Goal: Information Seeking & Learning: Learn about a topic

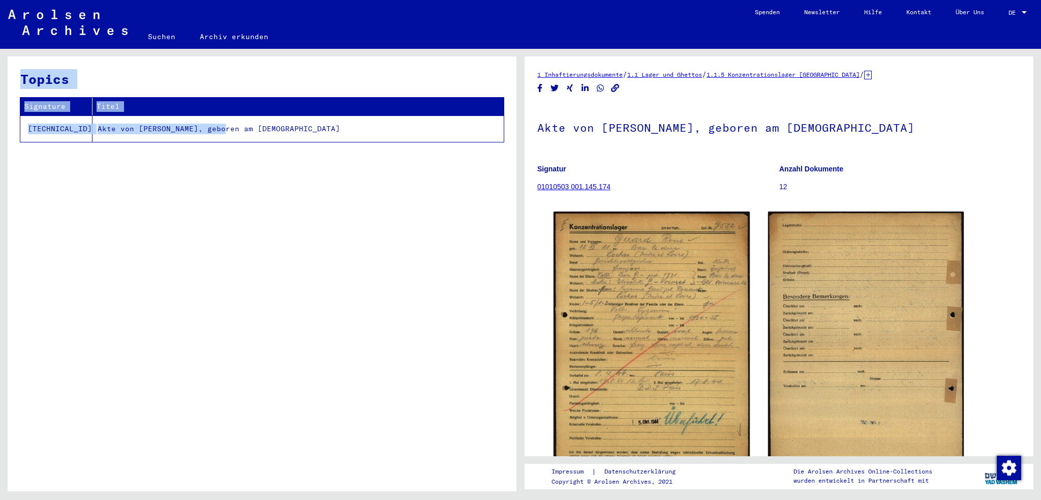
drag, startPoint x: 193, startPoint y: 128, endPoint x: 344, endPoint y: 225, distance: 179.4
click at [252, 207] on div "Topics Signature Titel 1.1.5.3 Akte von GERARD, RENE, geboren am 22.06.1911" at bounding box center [262, 277] width 509 height 442
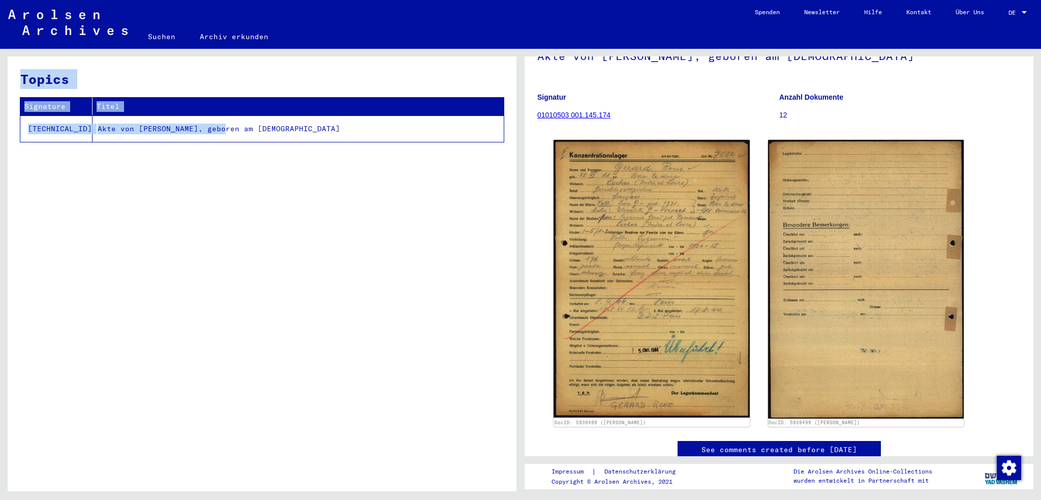
scroll to position [102, 0]
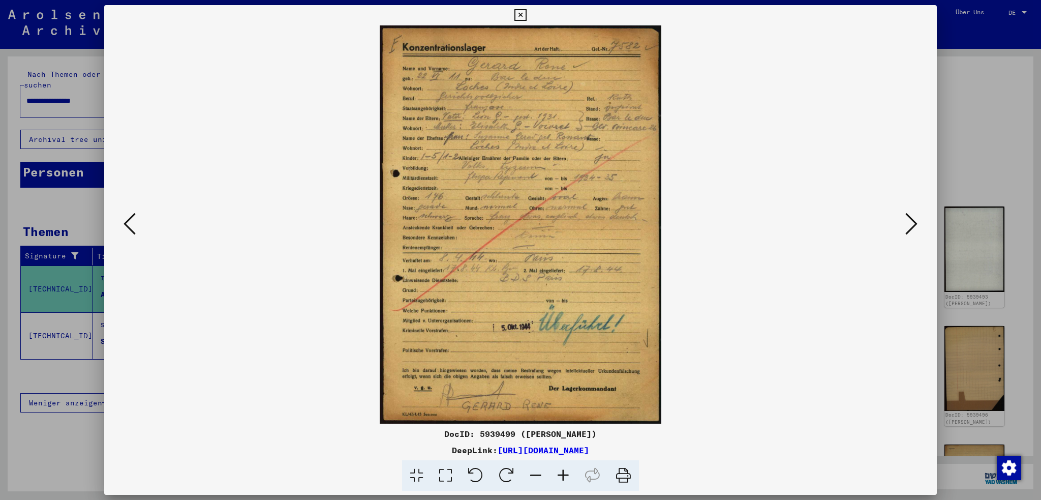
scroll to position [51, 0]
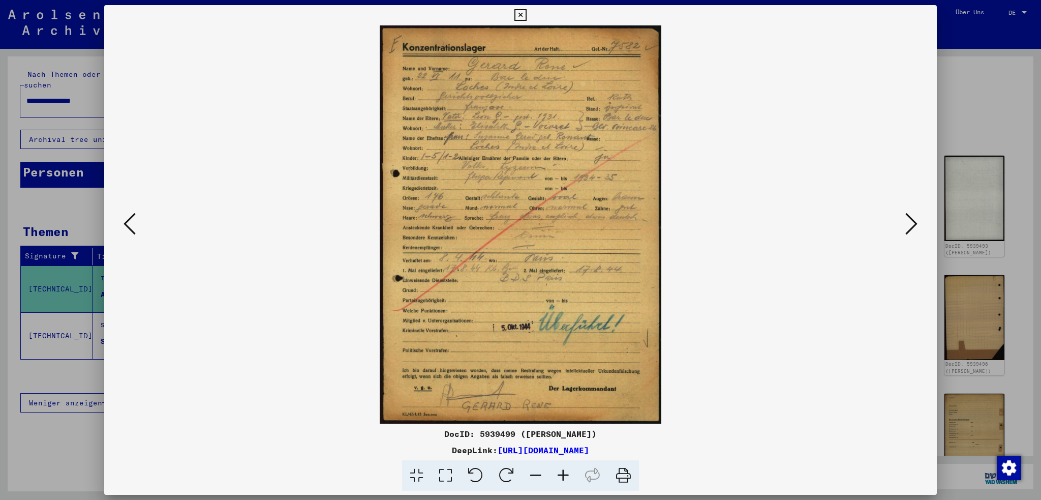
click at [117, 227] on div at bounding box center [520, 224] width 833 height 398
click at [134, 229] on icon at bounding box center [130, 223] width 12 height 24
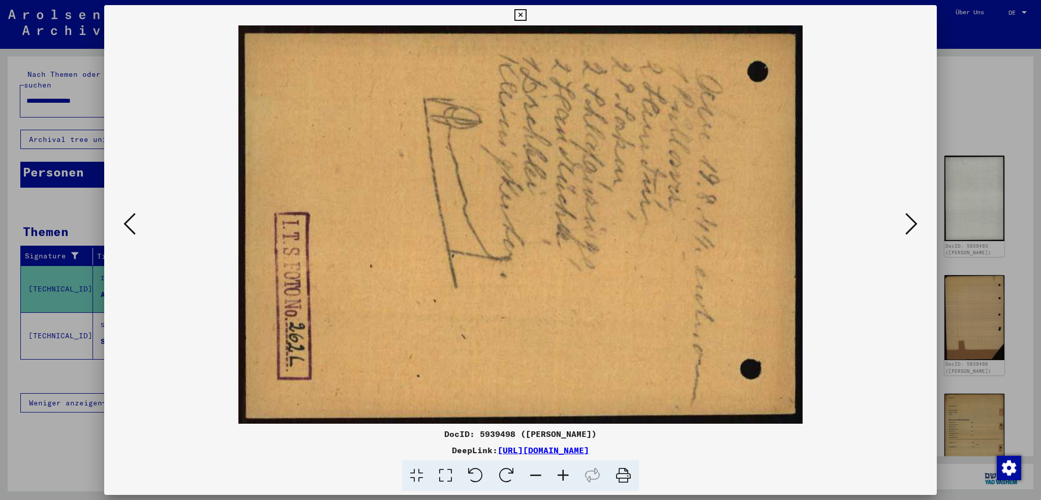
click at [134, 229] on icon at bounding box center [130, 223] width 12 height 24
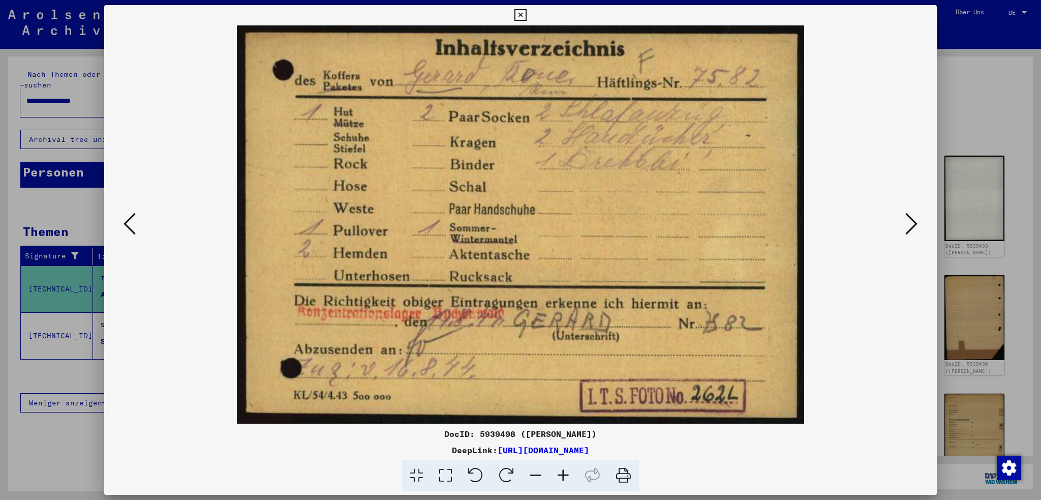
drag, startPoint x: 133, startPoint y: 229, endPoint x: 156, endPoint y: 260, distance: 38.2
click at [156, 260] on div at bounding box center [520, 224] width 833 height 398
click at [133, 214] on icon at bounding box center [130, 223] width 12 height 24
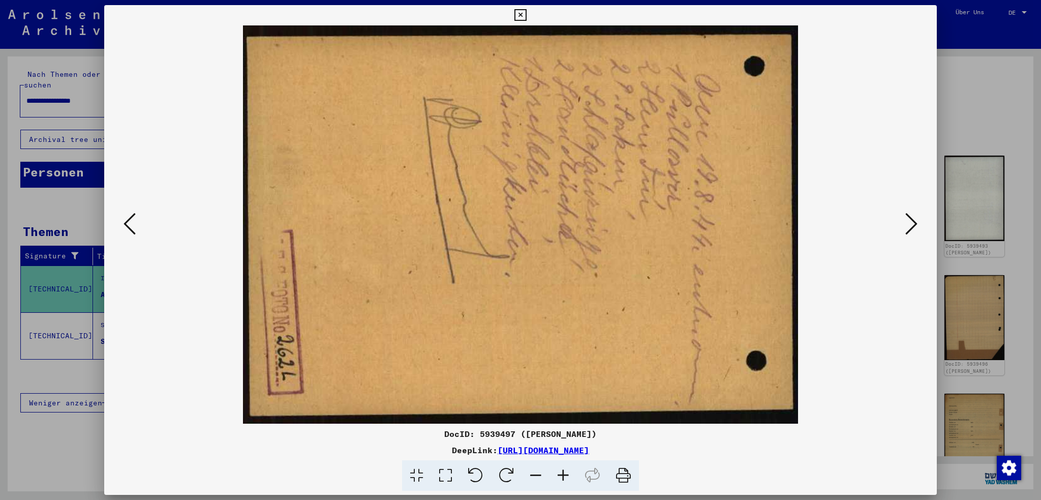
drag, startPoint x: 133, startPoint y: 214, endPoint x: 472, endPoint y: 270, distance: 343.3
click at [469, 270] on div at bounding box center [520, 224] width 833 height 398
drag, startPoint x: 131, startPoint y: 232, endPoint x: 192, endPoint y: 288, distance: 82.8
click at [188, 289] on div at bounding box center [520, 224] width 833 height 398
click at [910, 224] on icon at bounding box center [911, 223] width 12 height 24
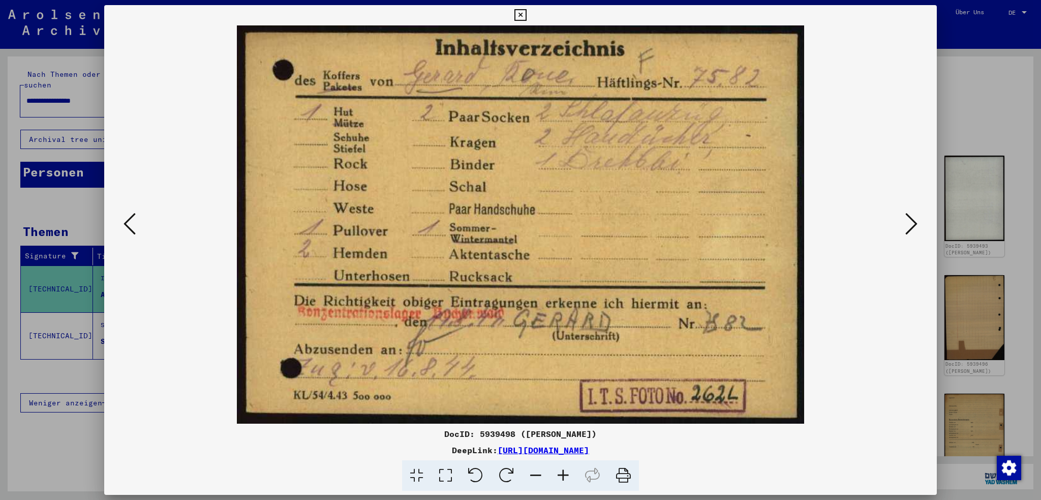
click at [133, 227] on icon at bounding box center [130, 223] width 12 height 24
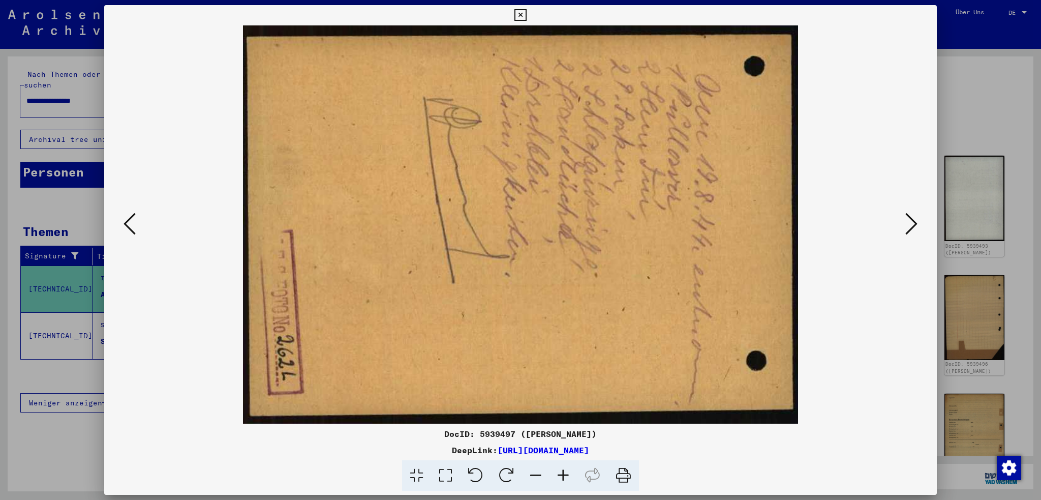
click at [133, 227] on icon at bounding box center [130, 223] width 12 height 24
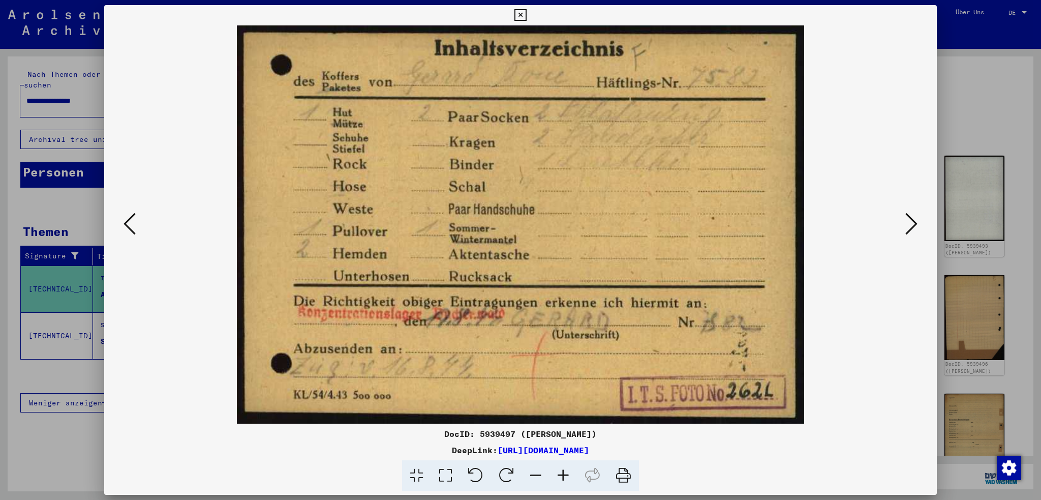
click at [133, 227] on icon at bounding box center [130, 223] width 12 height 24
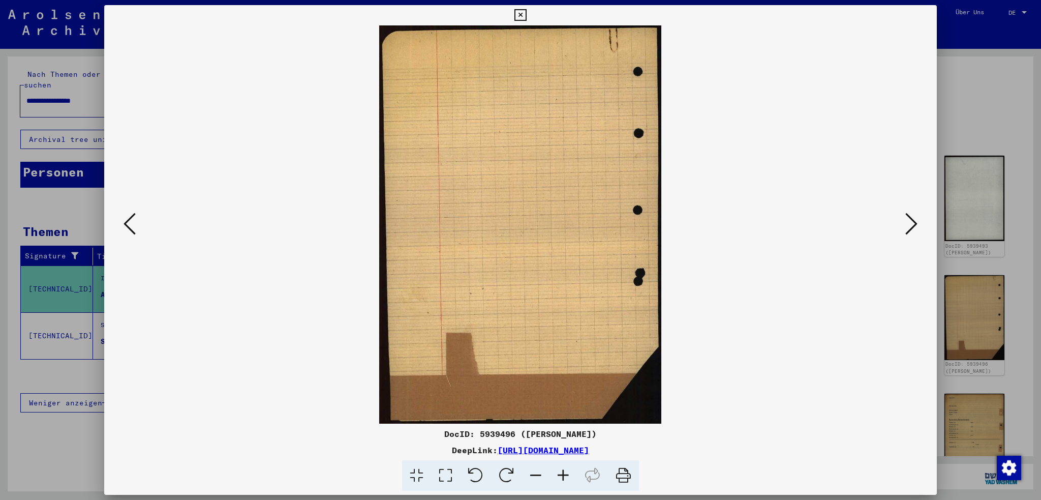
click at [133, 227] on icon at bounding box center [130, 223] width 12 height 24
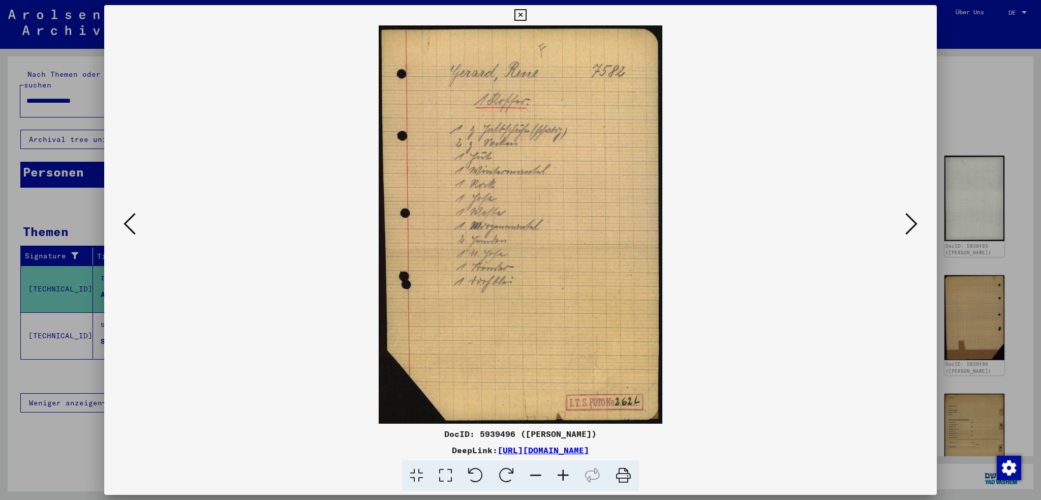
drag, startPoint x: 133, startPoint y: 227, endPoint x: 237, endPoint y: 214, distance: 105.1
click at [236, 215] on div at bounding box center [520, 224] width 833 height 398
click at [126, 225] on icon at bounding box center [130, 223] width 12 height 24
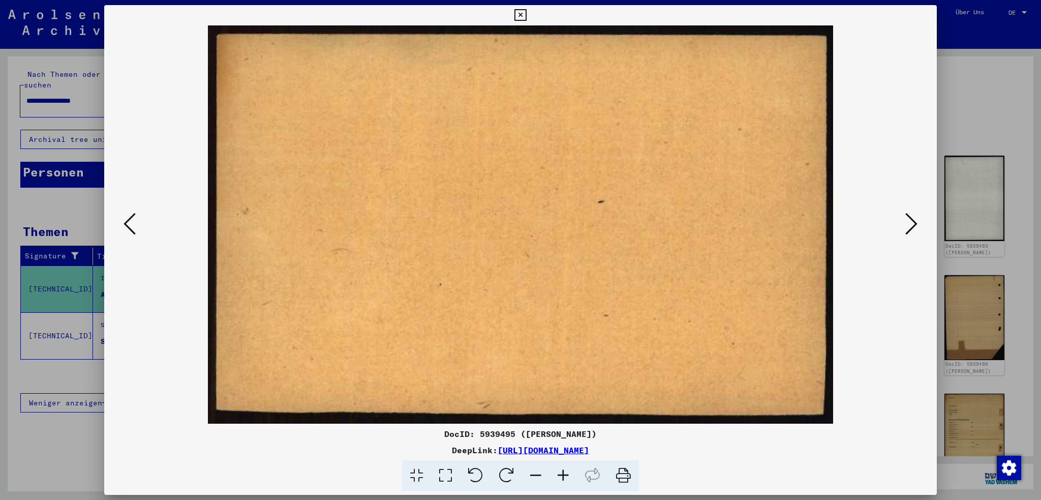
click at [126, 225] on icon at bounding box center [130, 223] width 12 height 24
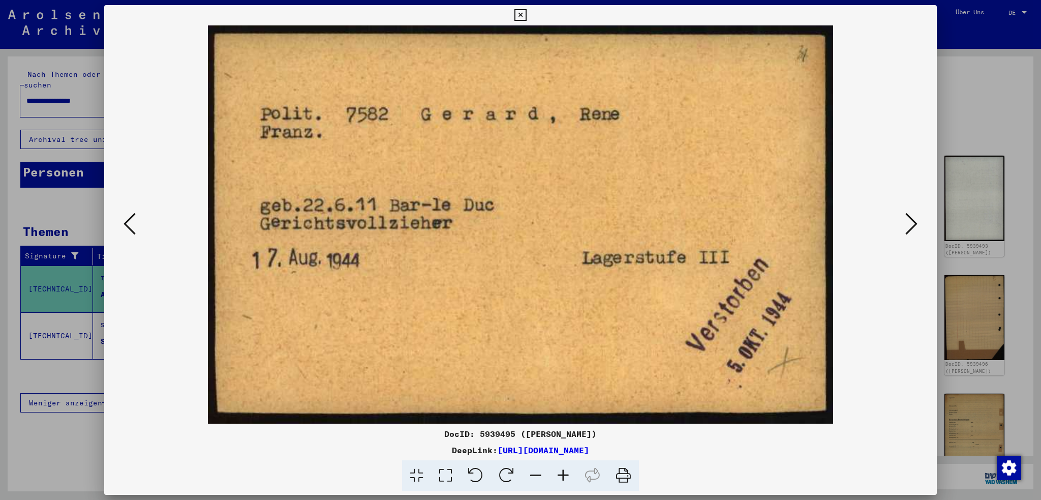
click at [126, 225] on icon at bounding box center [130, 223] width 12 height 24
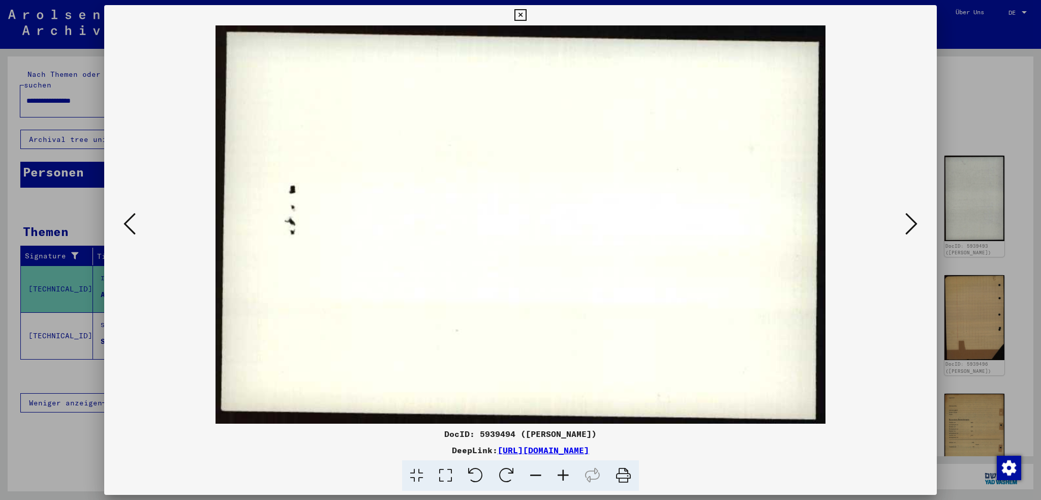
click at [126, 225] on icon at bounding box center [130, 223] width 12 height 24
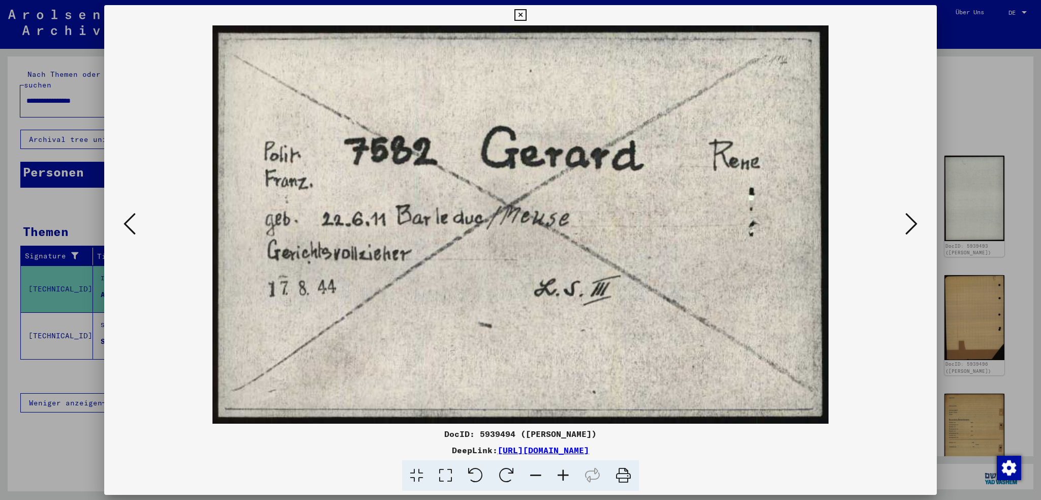
click at [126, 225] on icon at bounding box center [130, 223] width 12 height 24
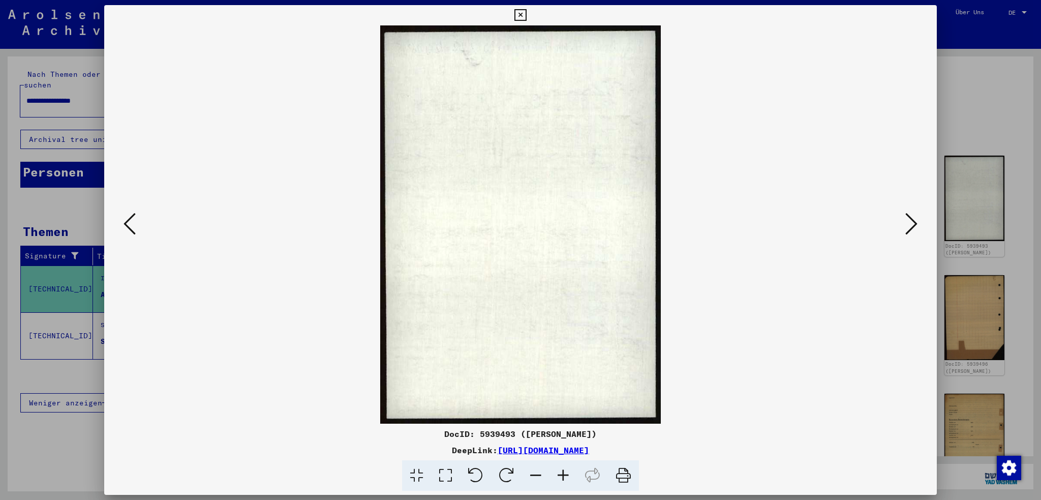
click at [126, 225] on icon at bounding box center [130, 223] width 12 height 24
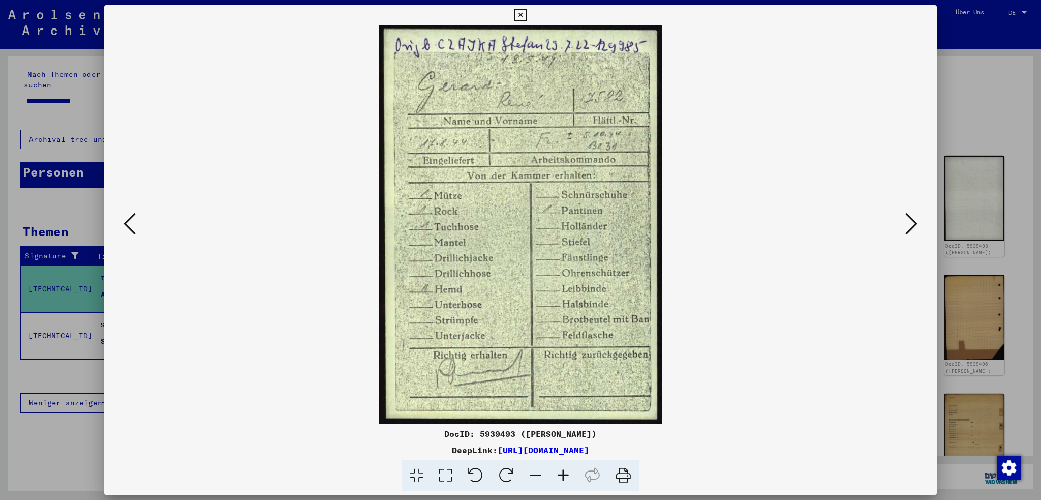
click at [127, 224] on icon at bounding box center [130, 223] width 12 height 24
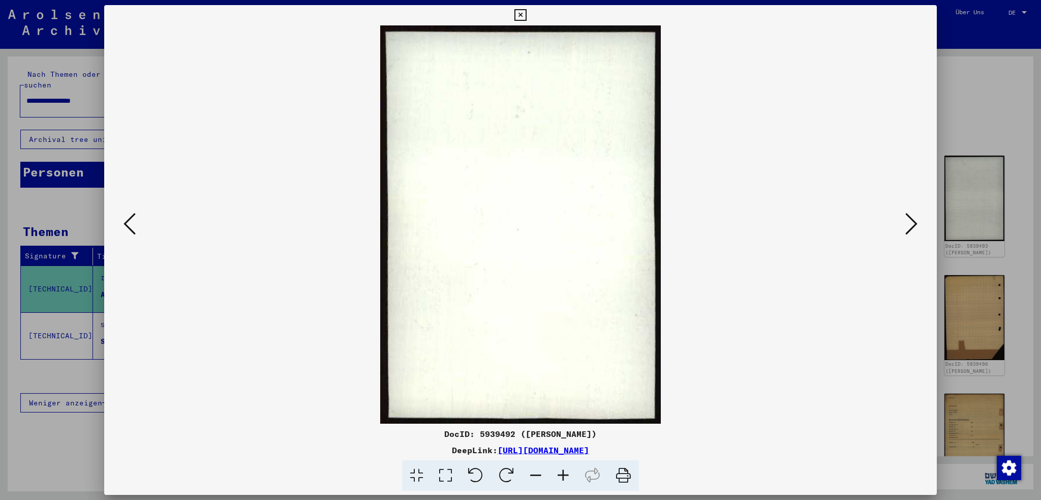
click at [127, 224] on icon at bounding box center [130, 223] width 12 height 24
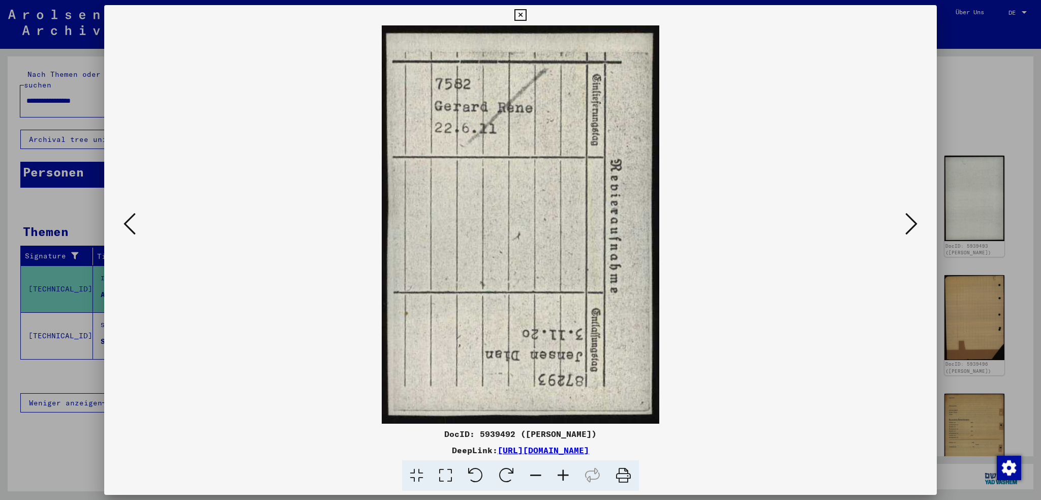
click at [127, 224] on icon at bounding box center [130, 223] width 12 height 24
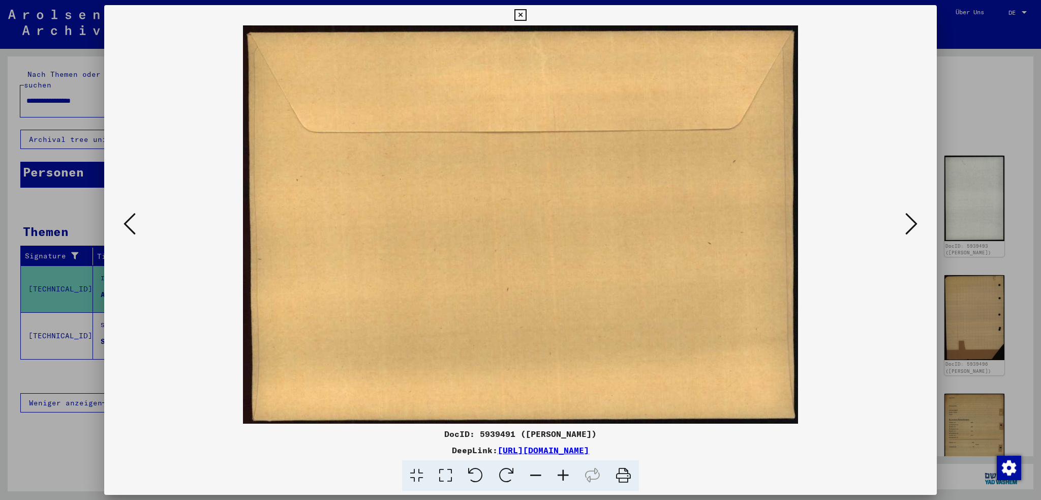
click at [127, 224] on icon at bounding box center [130, 223] width 12 height 24
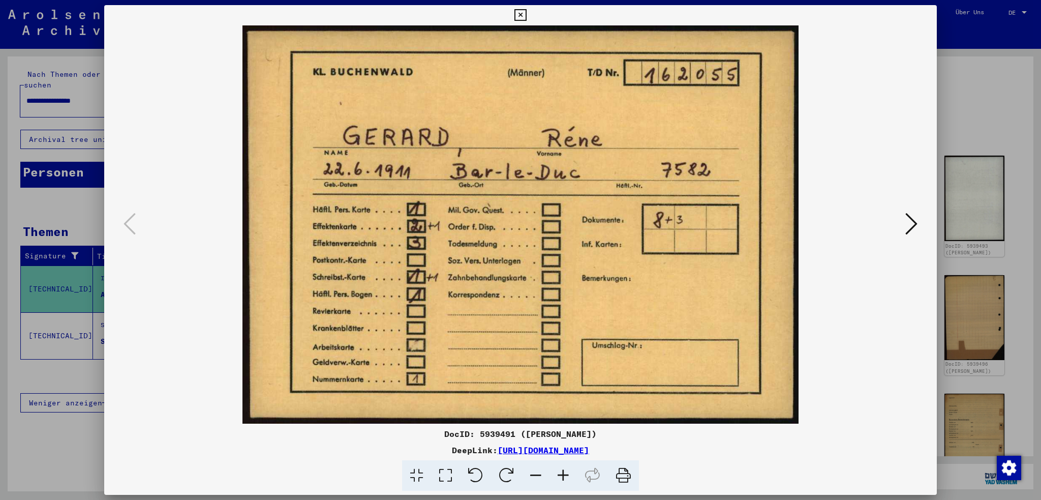
click at [909, 224] on icon at bounding box center [911, 223] width 12 height 24
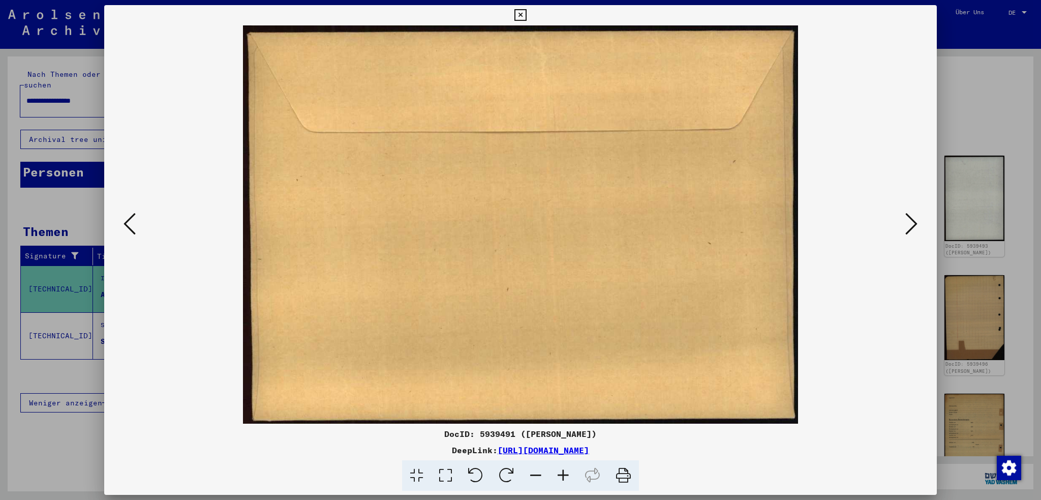
click at [911, 224] on icon at bounding box center [911, 223] width 12 height 24
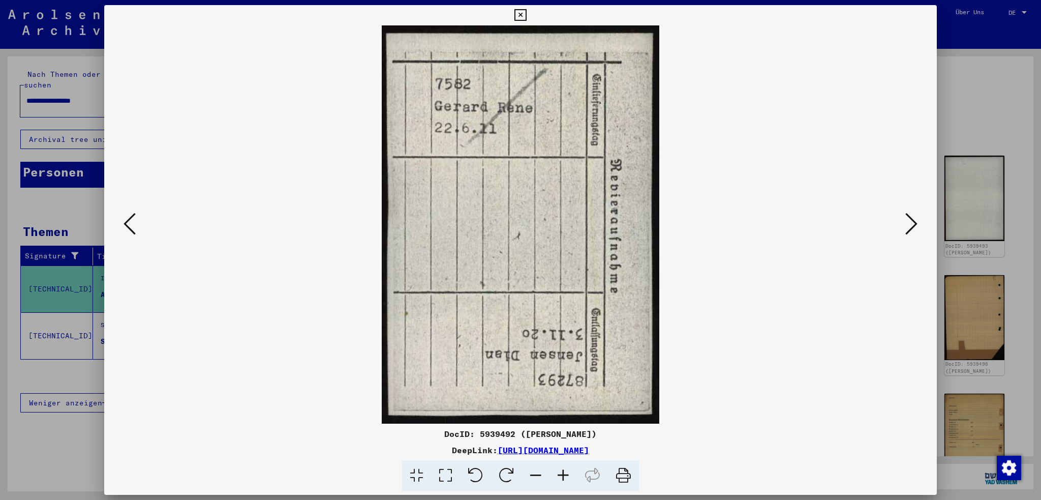
click at [913, 224] on icon at bounding box center [911, 223] width 12 height 24
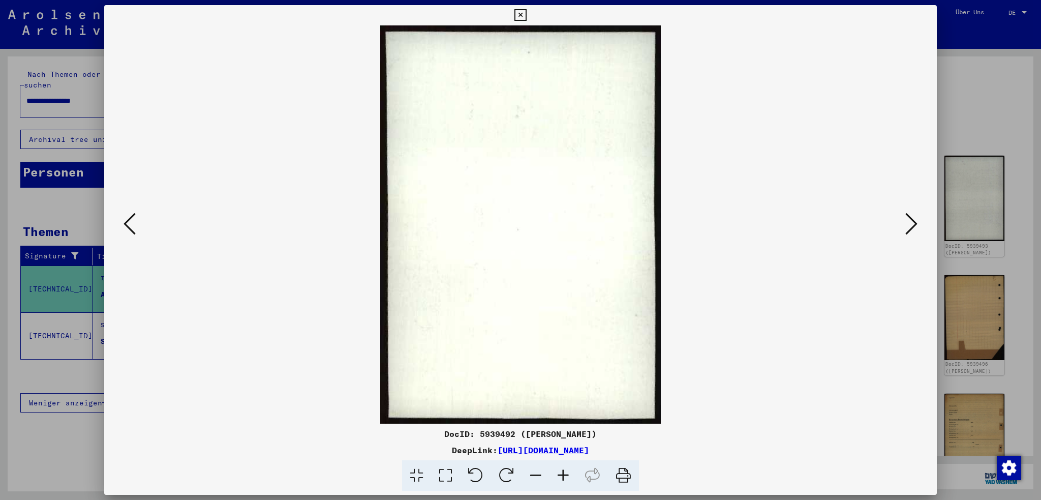
click at [914, 222] on icon at bounding box center [911, 223] width 12 height 24
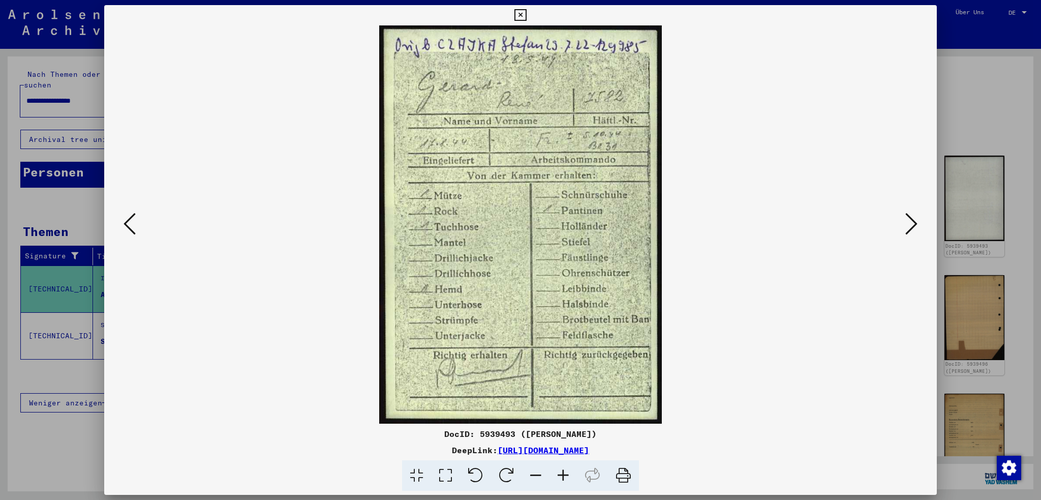
click at [915, 221] on icon at bounding box center [911, 223] width 12 height 24
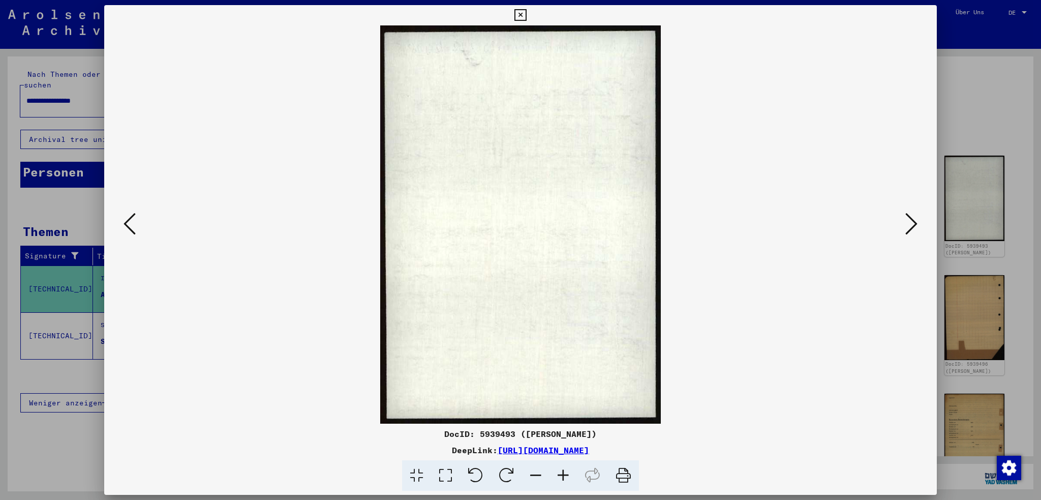
click at [49, 455] on div at bounding box center [520, 250] width 1041 height 500
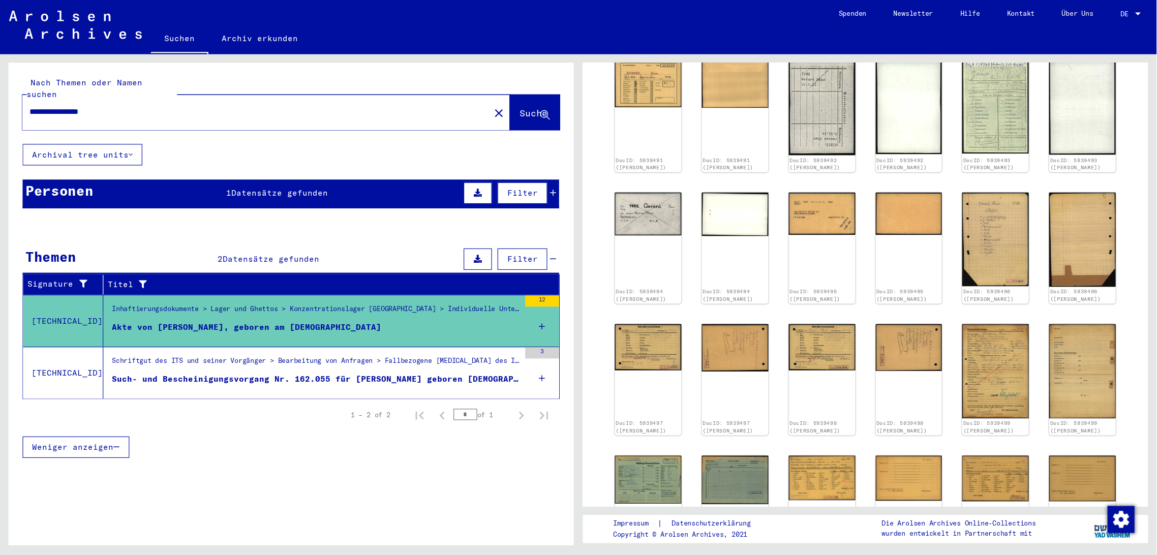
scroll to position [153, 0]
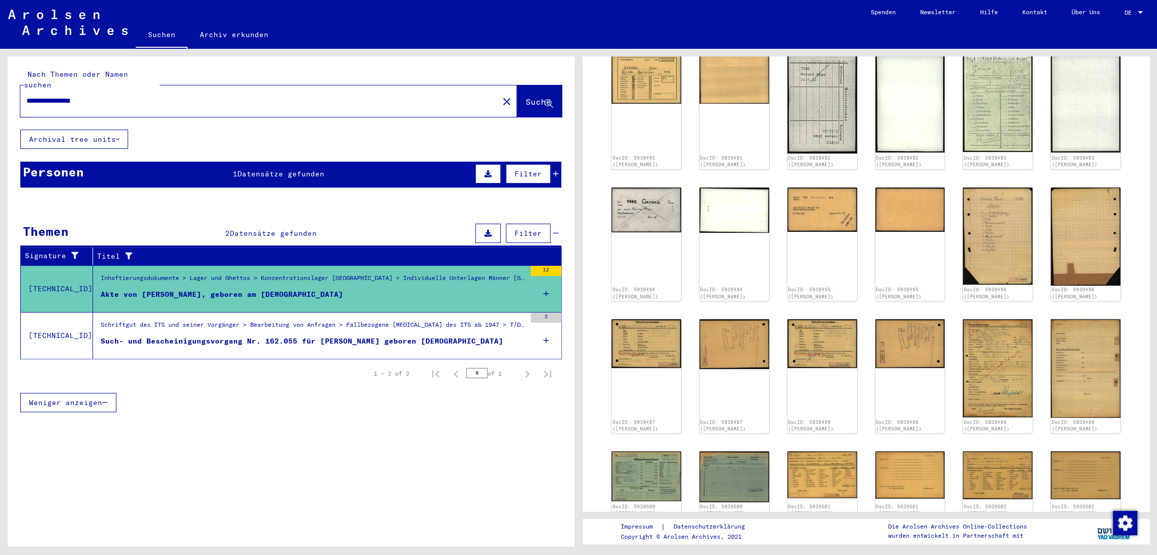
drag, startPoint x: 1037, startPoint y: 1, endPoint x: 445, endPoint y: 418, distance: 723.5
click at [445, 418] on div "**********" at bounding box center [291, 305] width 567 height 498
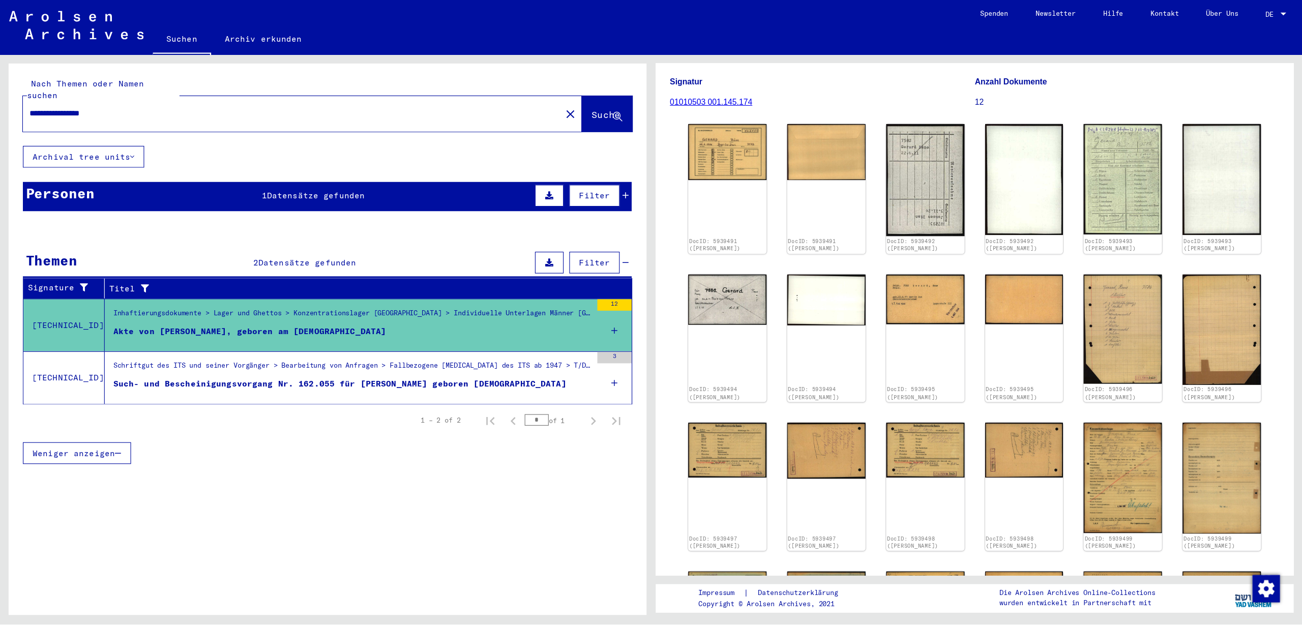
scroll to position [96, 0]
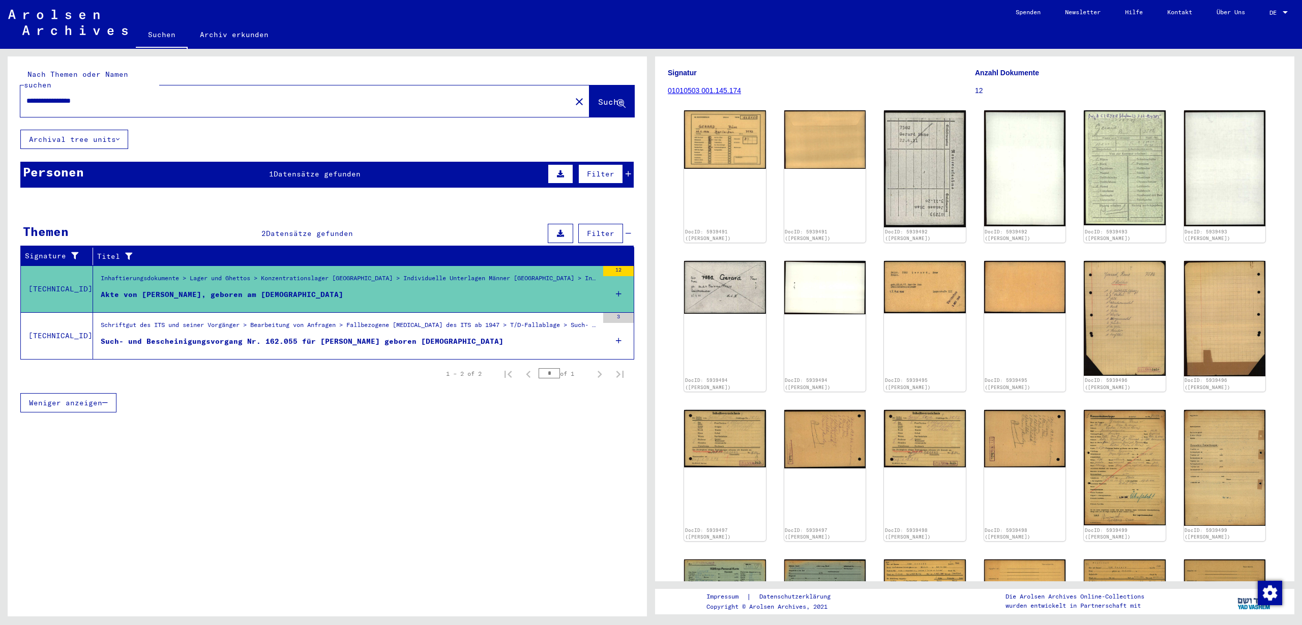
drag, startPoint x: 1149, startPoint y: 0, endPoint x: 462, endPoint y: 529, distance: 867.9
click at [462, 499] on div "**********" at bounding box center [327, 339] width 639 height 567
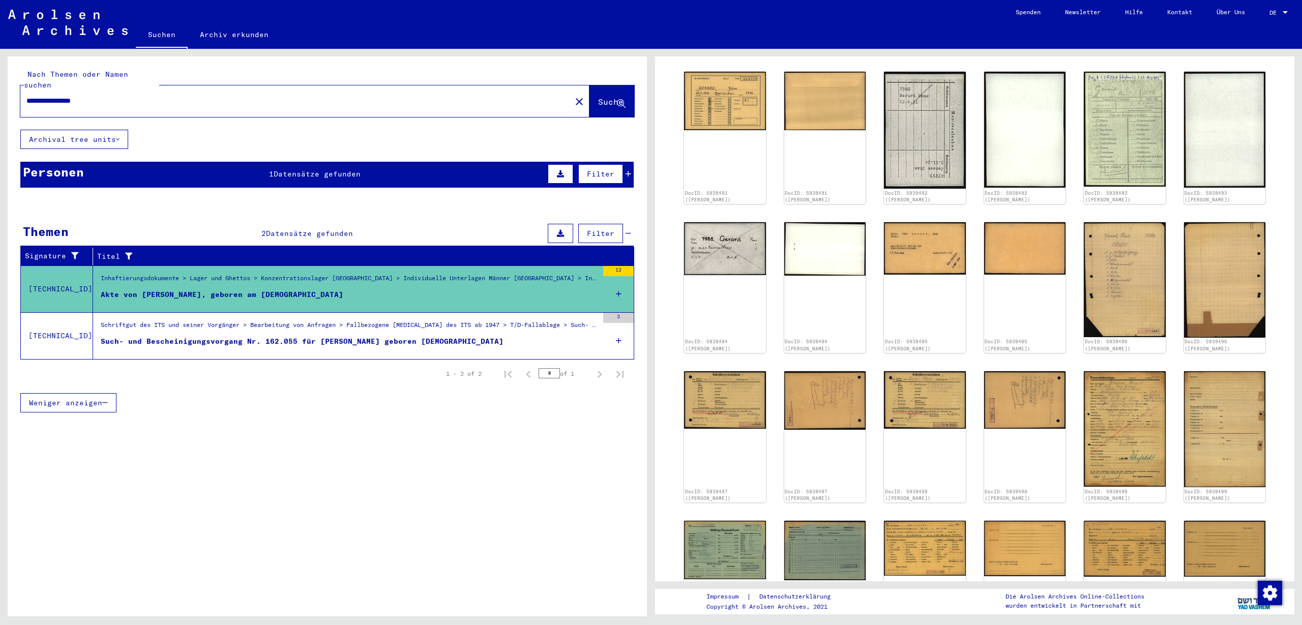
scroll to position [139, 0]
